Goal: Browse casually: Explore the website without a specific task or goal

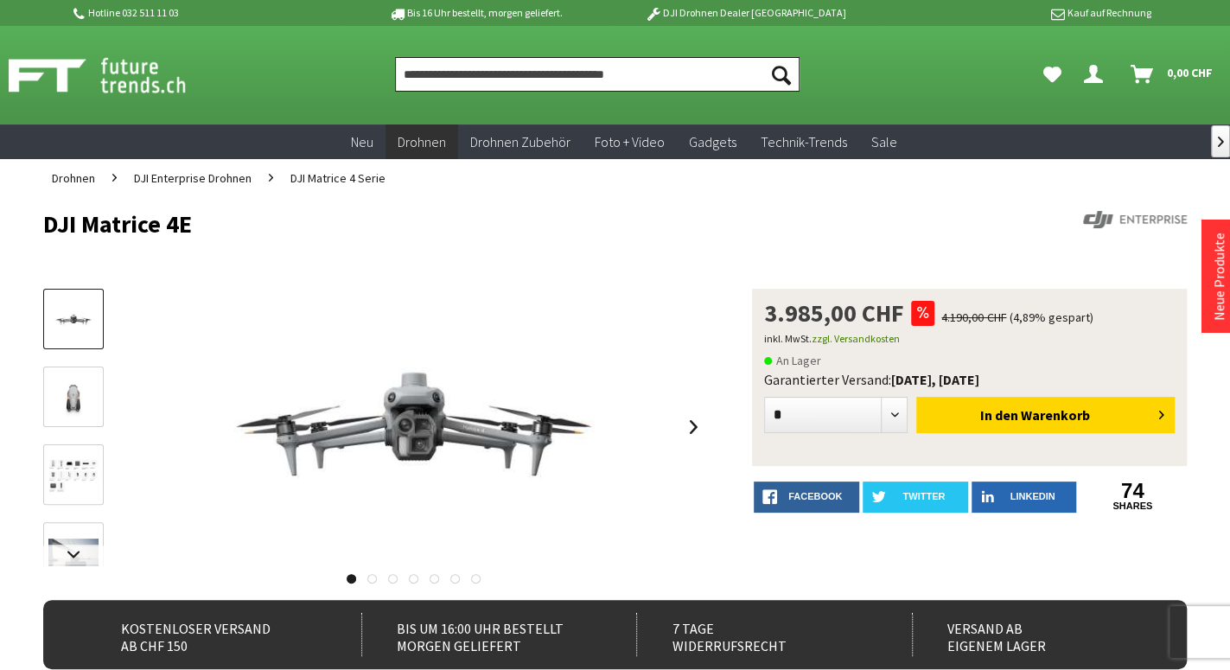
click at [495, 73] on input "Produkt, Marke, Kategorie, EAN, Artikelnummer…" at bounding box center [597, 74] width 405 height 35
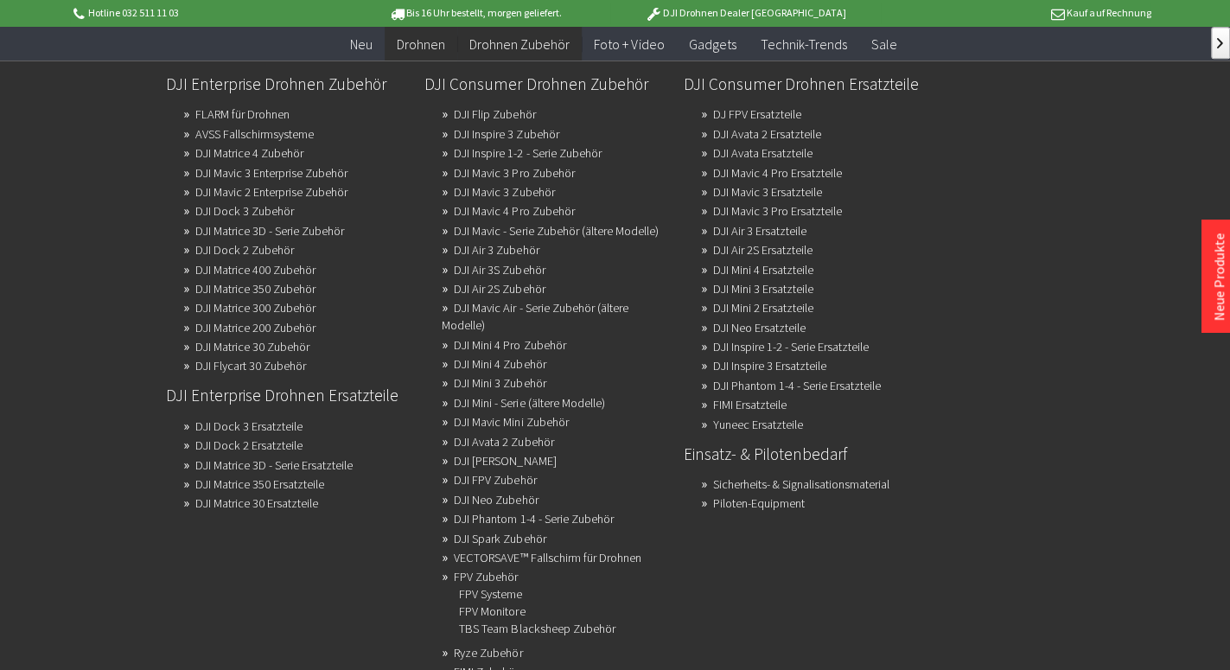
scroll to position [180, 0]
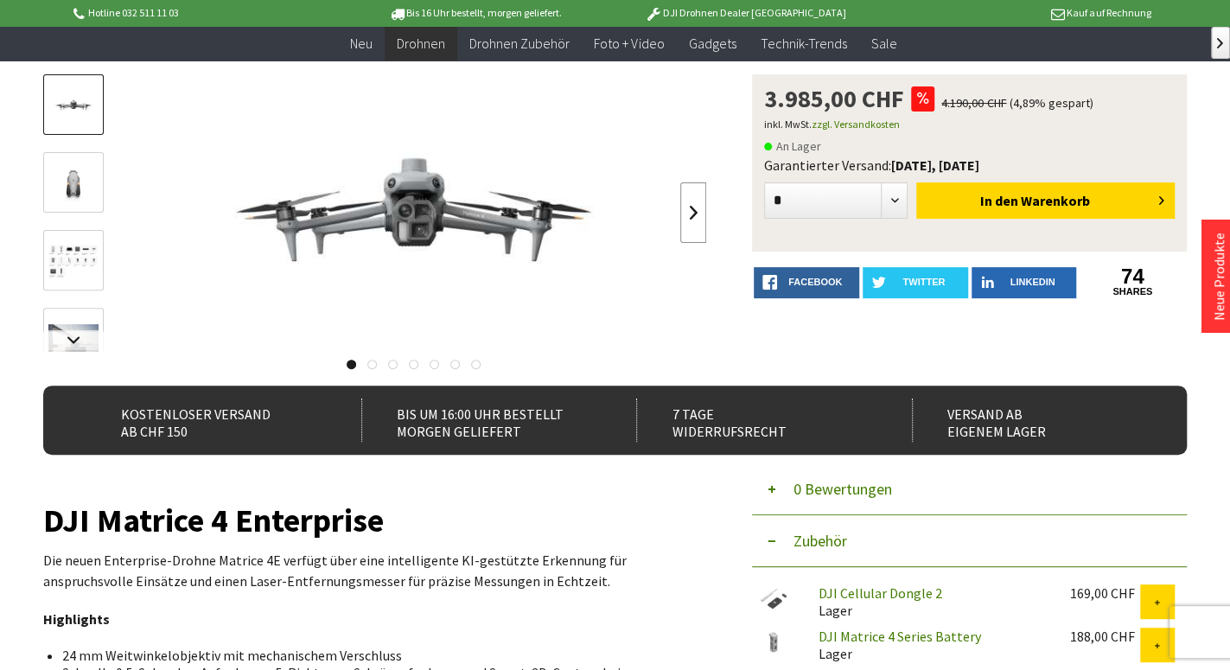
click at [690, 211] on link at bounding box center [693, 212] width 26 height 61
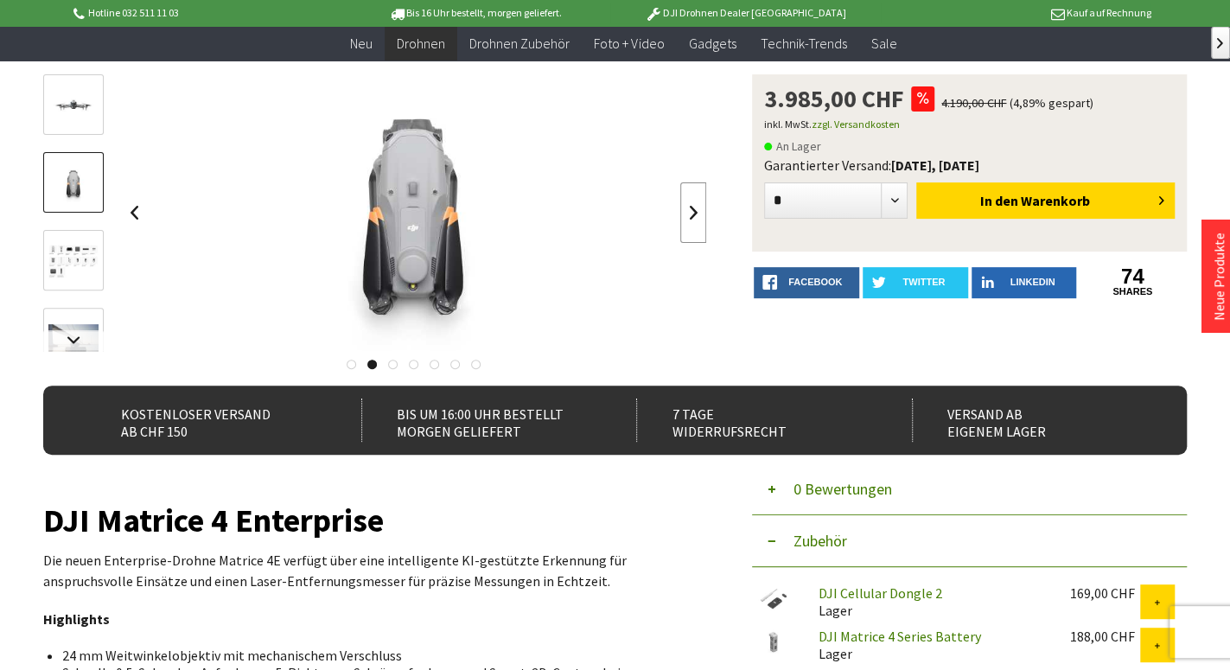
click at [690, 211] on link at bounding box center [693, 212] width 26 height 61
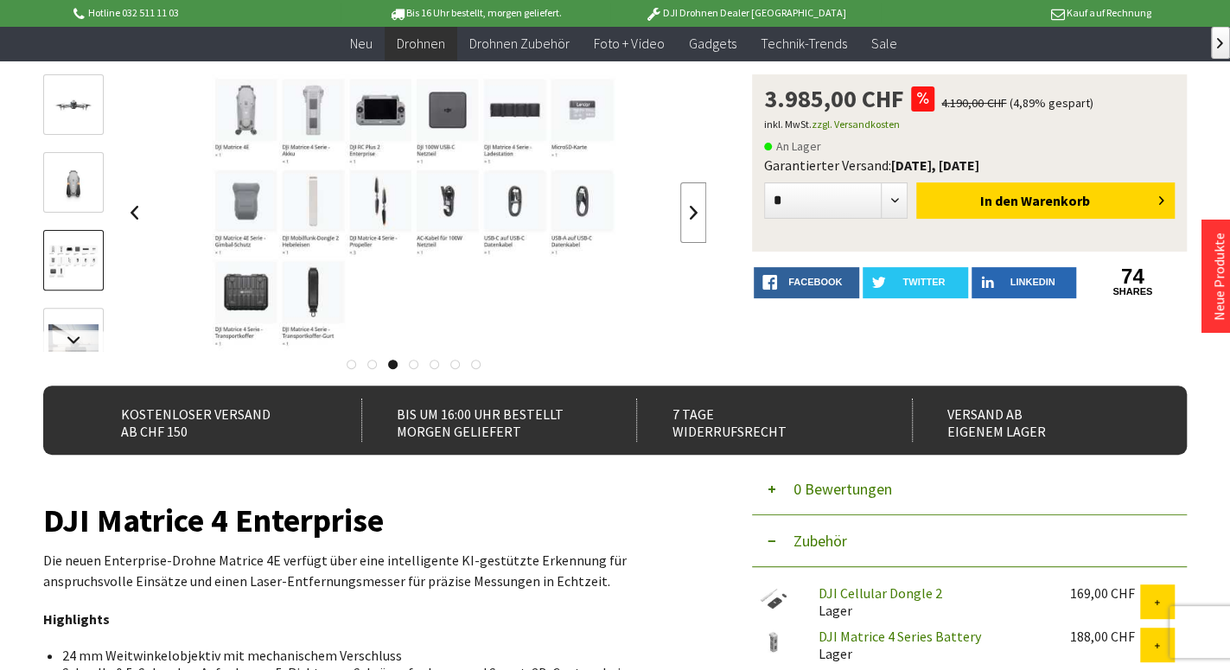
click at [690, 211] on link at bounding box center [693, 212] width 26 height 61
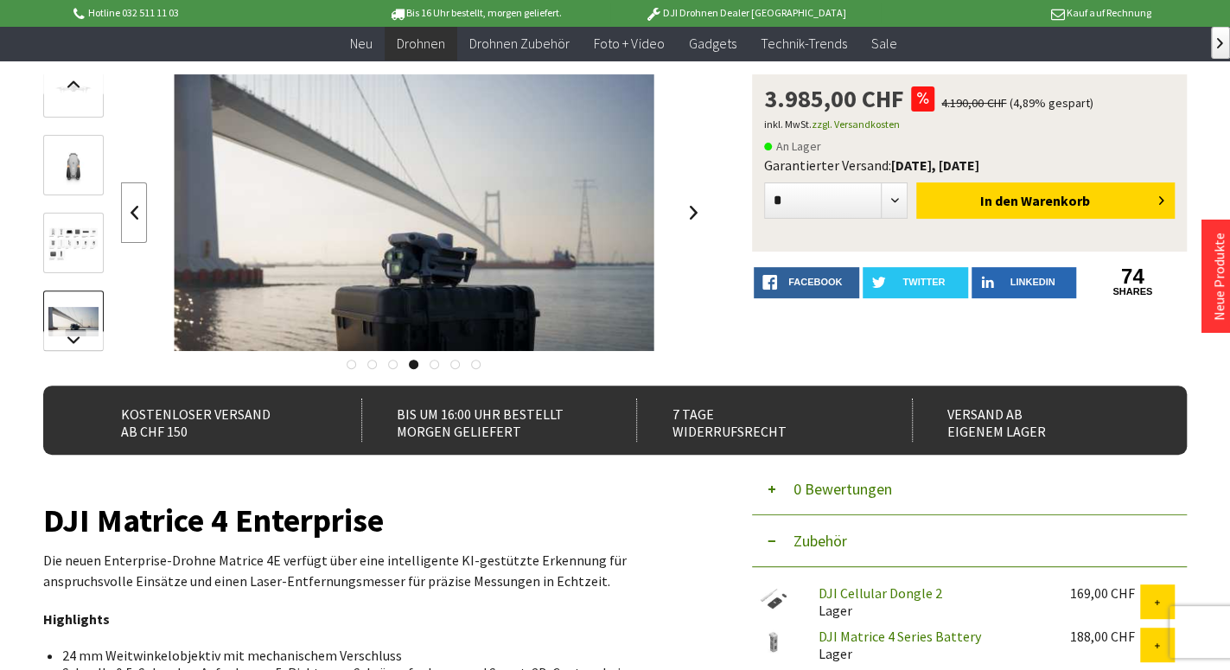
click at [132, 215] on link at bounding box center [134, 212] width 26 height 61
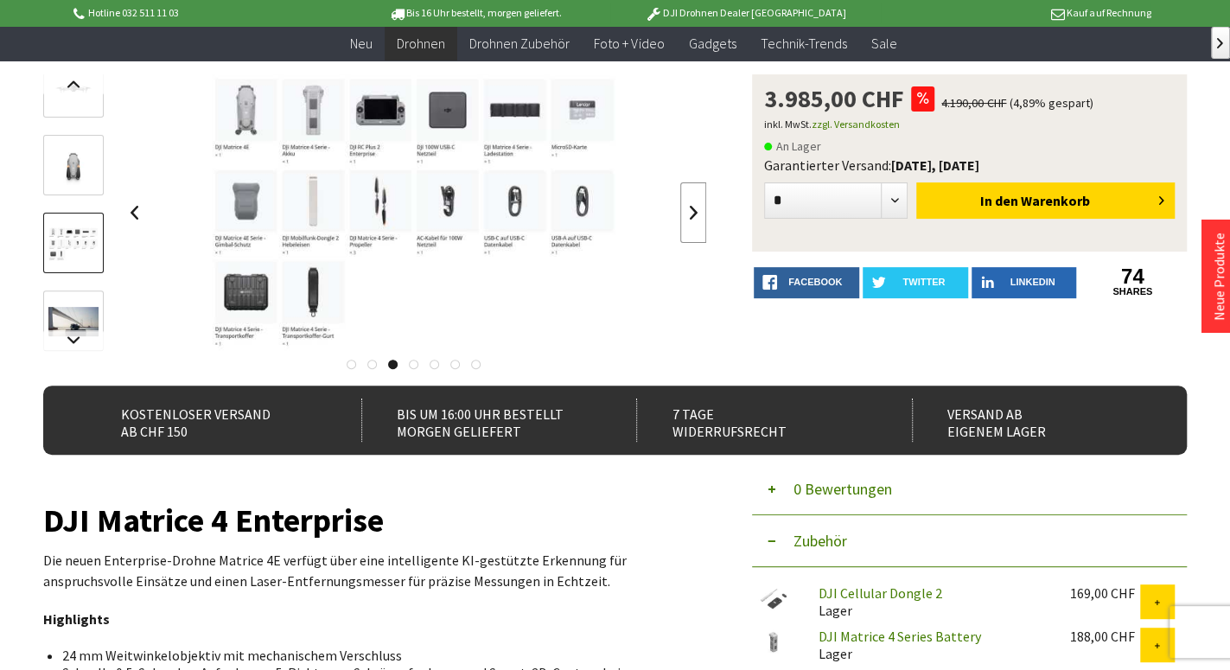
click at [689, 212] on link at bounding box center [693, 212] width 26 height 61
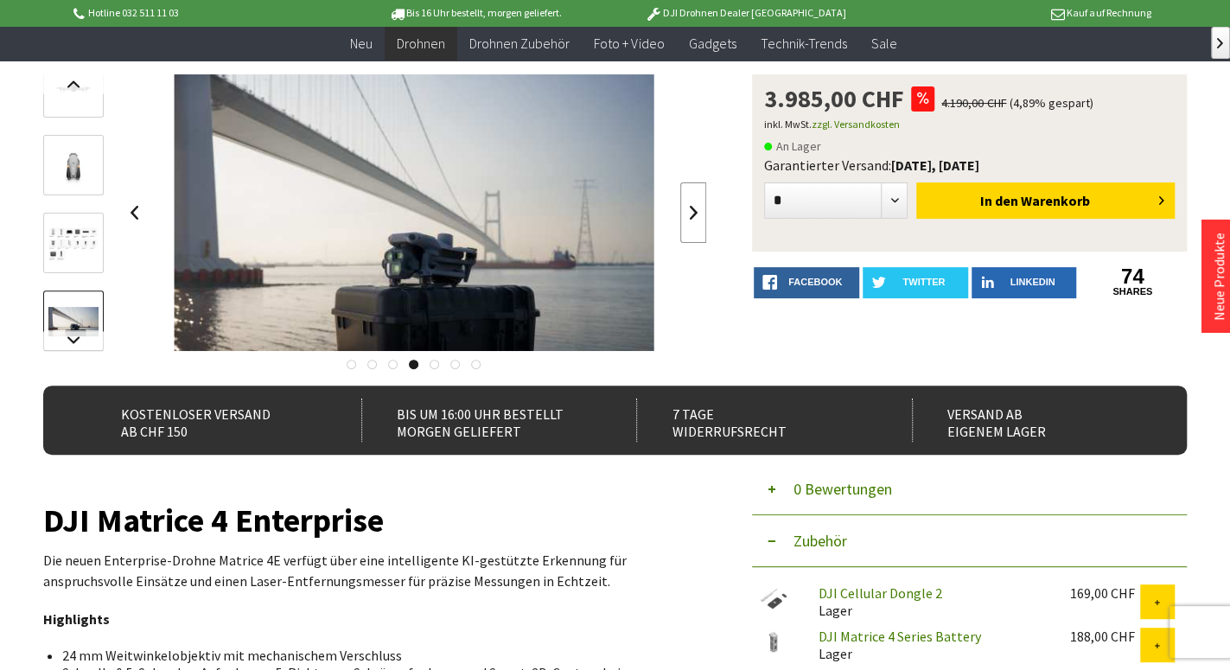
click at [689, 212] on link at bounding box center [693, 212] width 26 height 61
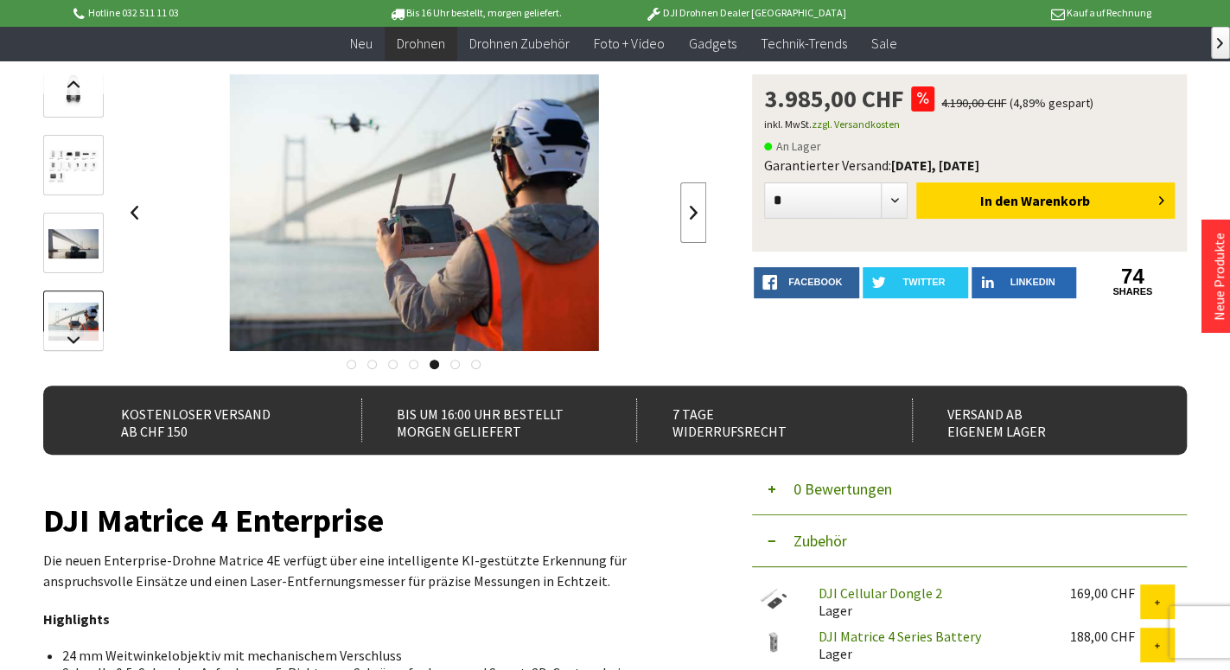
click at [689, 212] on link at bounding box center [693, 212] width 26 height 61
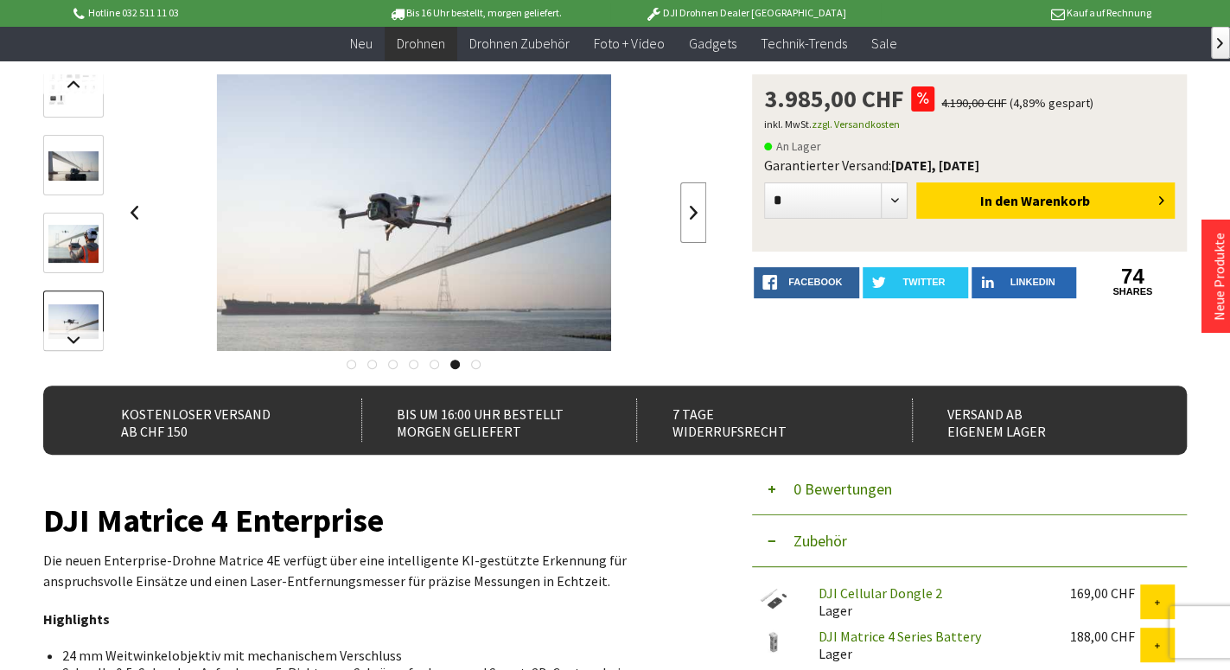
click at [687, 213] on link at bounding box center [693, 212] width 26 height 61
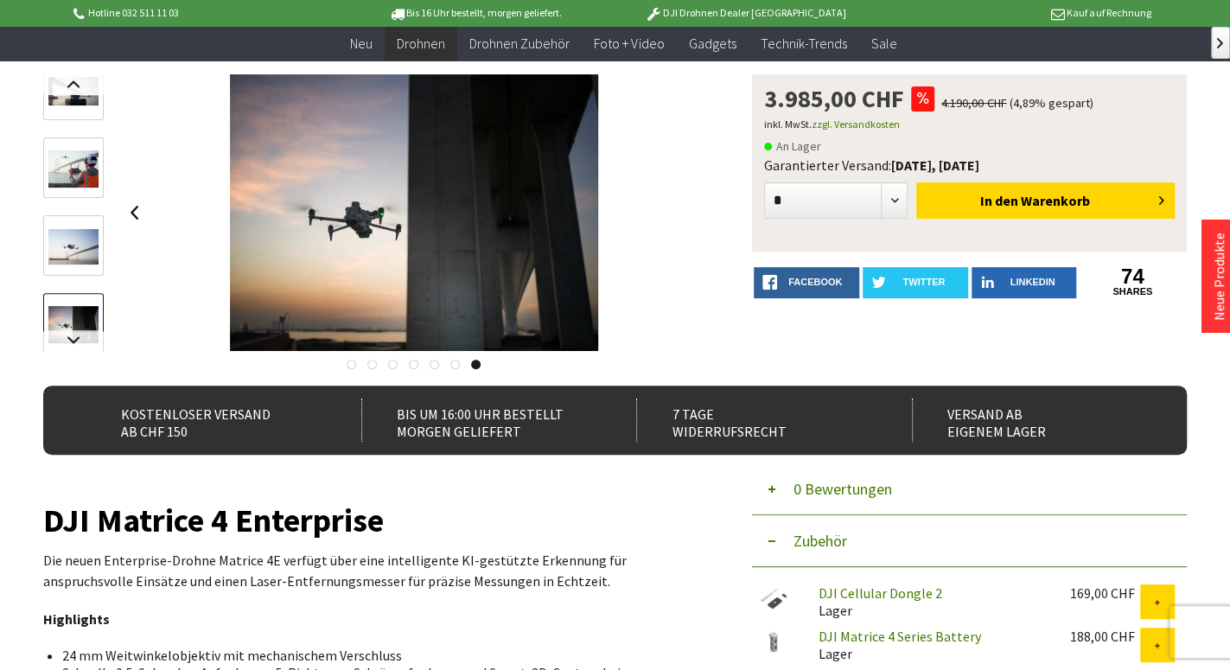
click at [687, 213] on div at bounding box center [414, 212] width 586 height 277
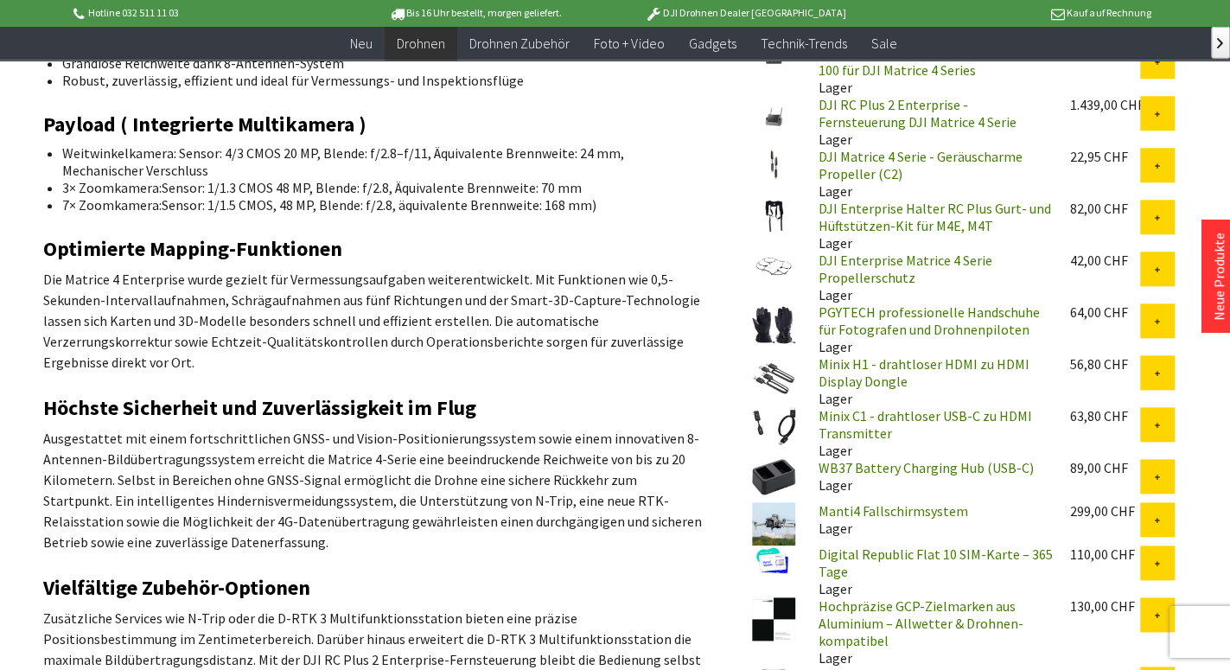
scroll to position [899, 0]
